Goal: Task Accomplishment & Management: Manage account settings

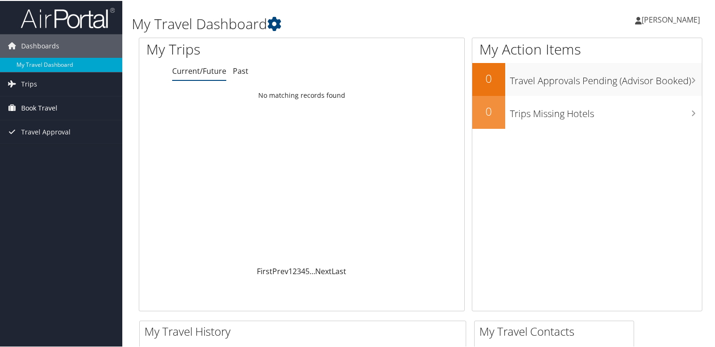
click at [32, 108] on span "Book Travel" at bounding box center [39, 108] width 36 height 24
click at [661, 12] on link "[PERSON_NAME]" at bounding box center [672, 19] width 74 height 28
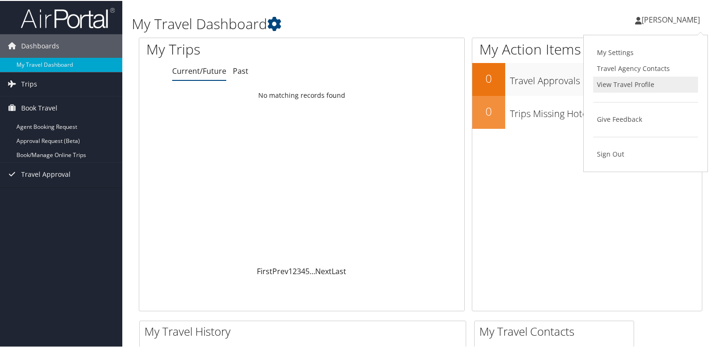
click at [611, 78] on link "View Travel Profile" at bounding box center [645, 84] width 105 height 16
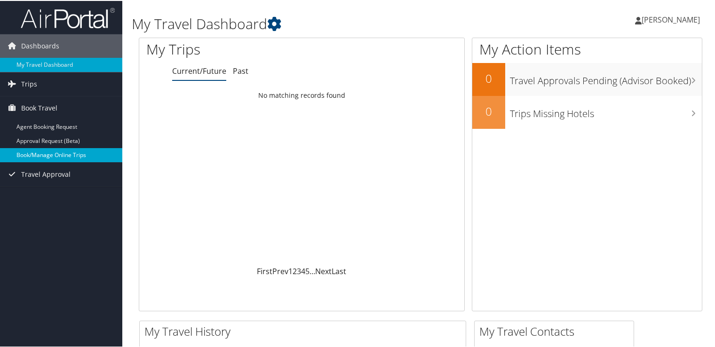
click at [57, 153] on link "Book/Manage Online Trips" at bounding box center [61, 154] width 122 height 14
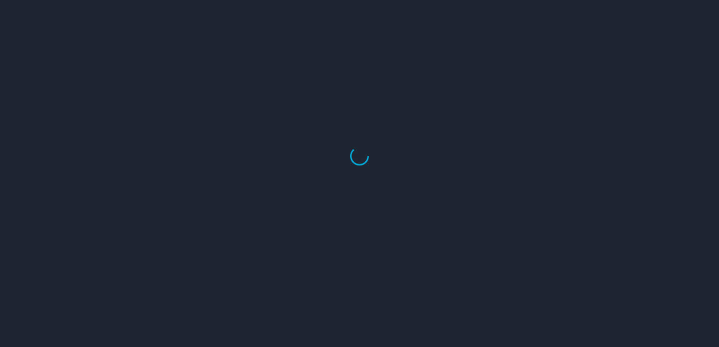
select select "US"
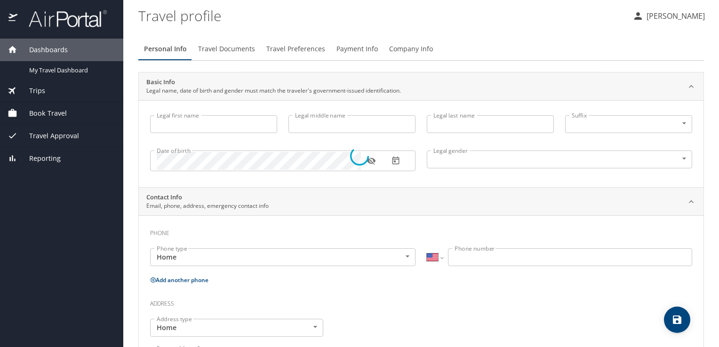
type input "[PERSON_NAME]"
type input "[DEMOGRAPHIC_DATA]"
type input "Raksha"
type input "[PERSON_NAME]"
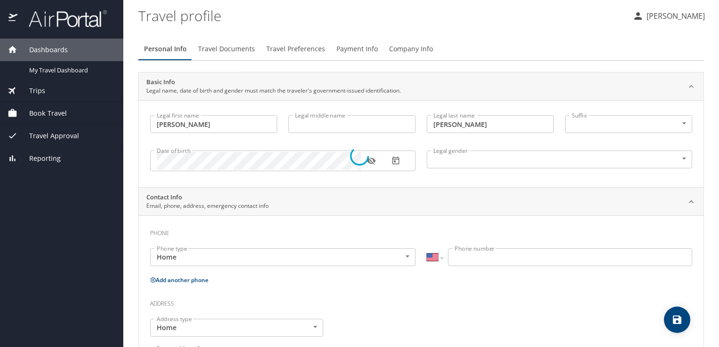
type input "(870) 897-9125"
select select "US"
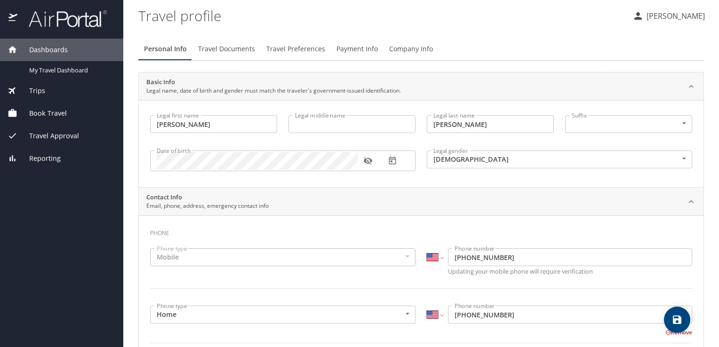
click at [241, 49] on span "Travel Documents" at bounding box center [226, 49] width 57 height 12
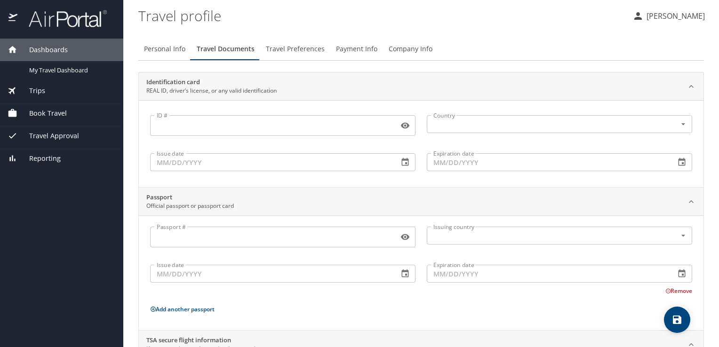
click at [277, 123] on input "ID #" at bounding box center [272, 126] width 245 height 18
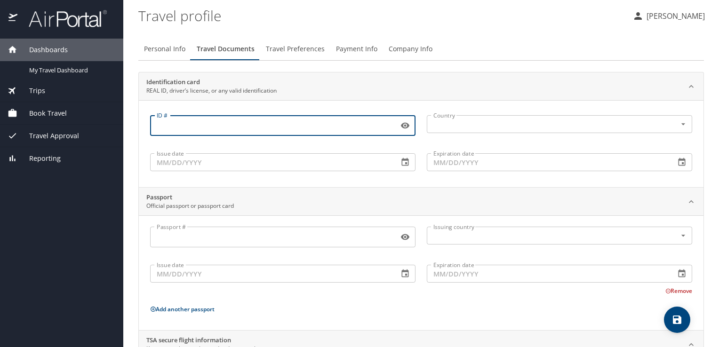
click at [295, 53] on span "Travel Preferences" at bounding box center [295, 49] width 59 height 12
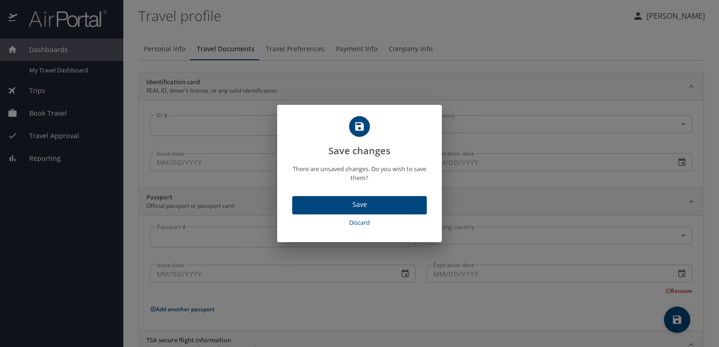
click at [382, 199] on span "Save" at bounding box center [359, 205] width 119 height 12
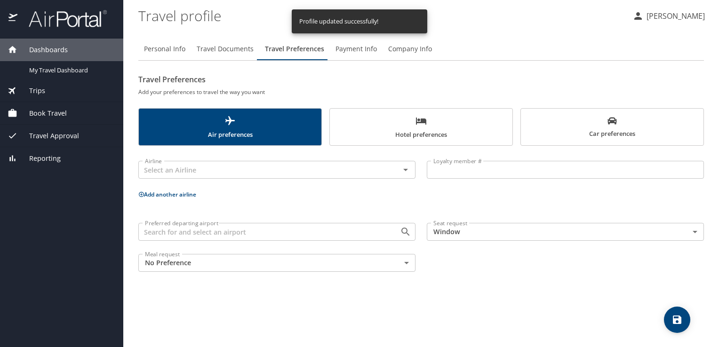
click at [362, 52] on span "Payment Info" at bounding box center [355, 49] width 41 height 12
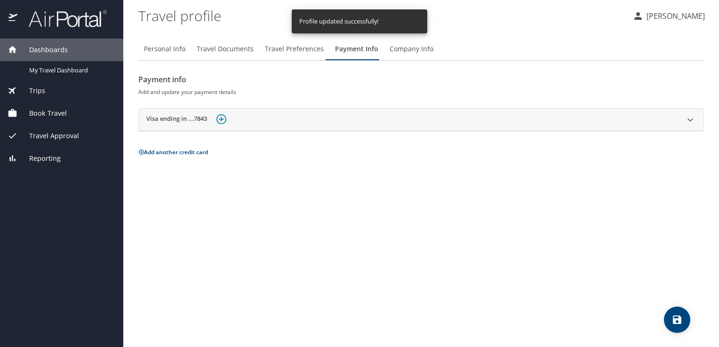
click at [175, 44] on span "Personal Info" at bounding box center [164, 49] width 41 height 12
select select "US"
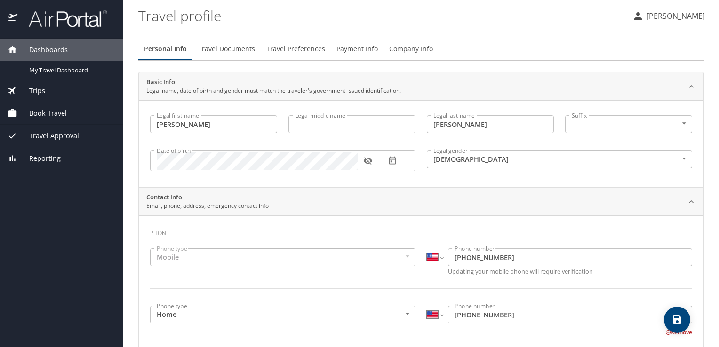
click at [671, 14] on p "[PERSON_NAME]" at bounding box center [674, 15] width 61 height 11
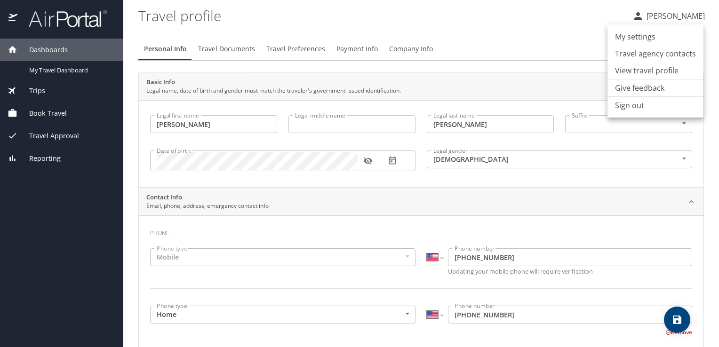
click at [661, 65] on li "View travel profile" at bounding box center [655, 70] width 96 height 17
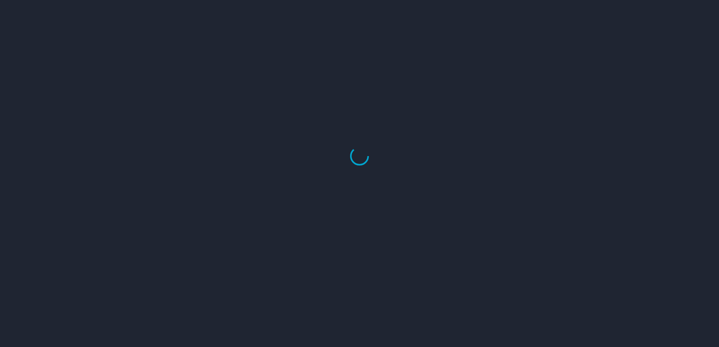
select select "US"
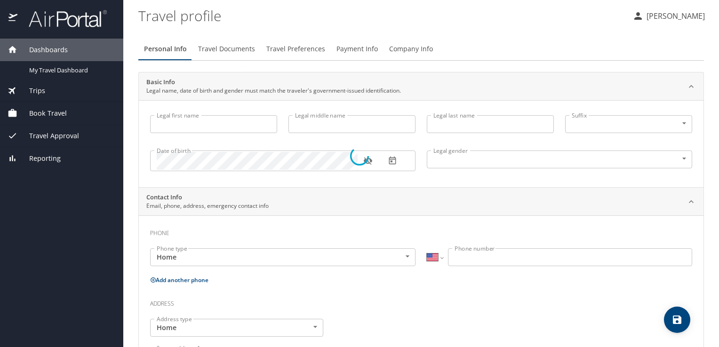
type input "[PERSON_NAME]"
type input "[DEMOGRAPHIC_DATA]"
type input "Raksha"
type input "[PERSON_NAME]"
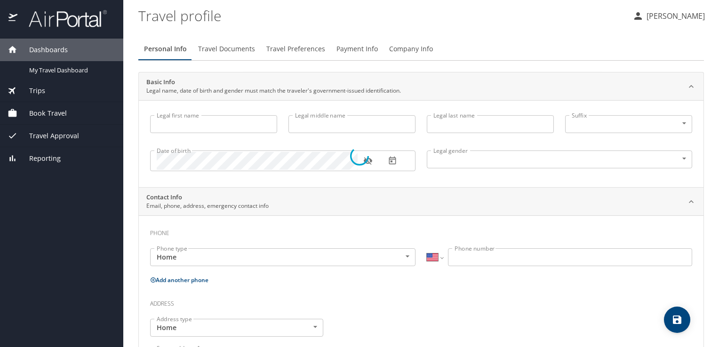
type input "[PHONE_NUMBER]"
type input "[GEOGRAPHIC_DATA]"
type input "[US_STATE]"
type input "[GEOGRAPHIC_DATA]"
type input "[US_STATE]"
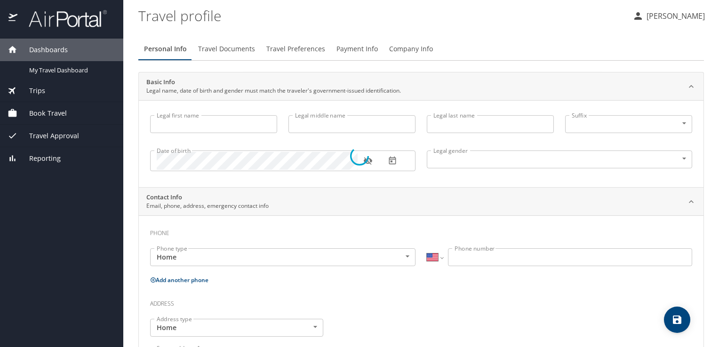
type input "[GEOGRAPHIC_DATA]"
type input "[US_STATE]"
select select "US"
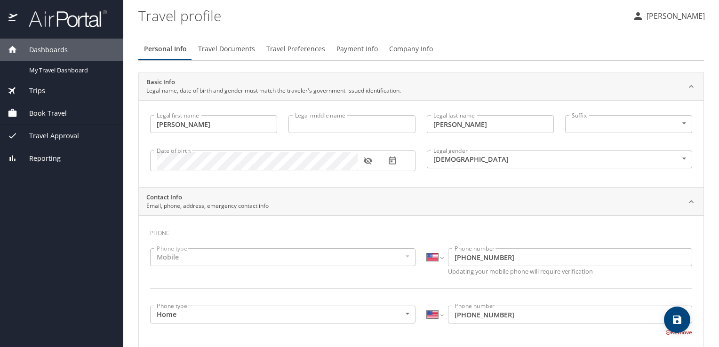
click at [243, 29] on profile "Travel profile" at bounding box center [381, 15] width 486 height 29
click at [224, 56] on button "Travel Documents" at bounding box center [226, 49] width 68 height 23
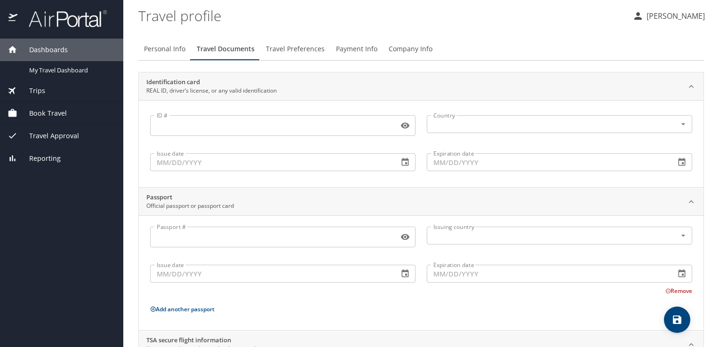
click at [312, 40] on button "Travel Preferences" at bounding box center [295, 49] width 70 height 23
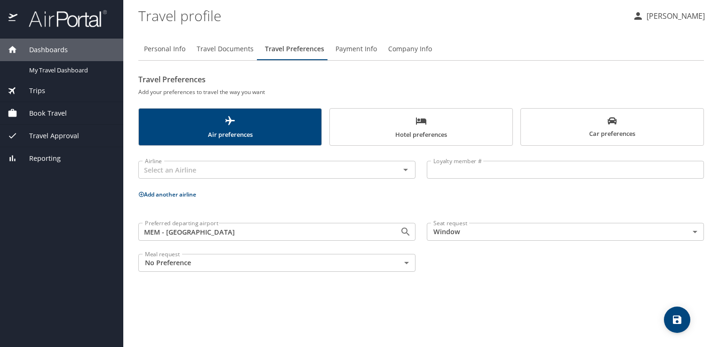
click at [368, 40] on button "Payment Info" at bounding box center [356, 49] width 53 height 23
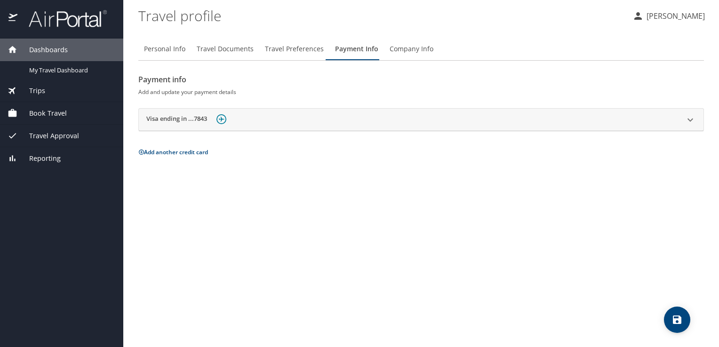
click at [390, 43] on span "Company Info" at bounding box center [412, 49] width 44 height 12
